Goal: Task Accomplishment & Management: Manage account settings

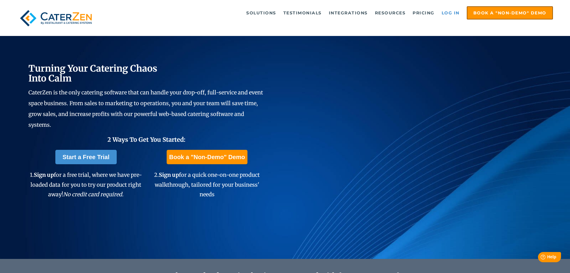
click at [453, 12] on link "Log in" at bounding box center [451, 13] width 24 height 12
click at [445, 10] on link "Log in" at bounding box center [451, 13] width 24 height 12
click at [456, 10] on link "Log in" at bounding box center [451, 13] width 24 height 12
